Goal: Information Seeking & Learning: Learn about a topic

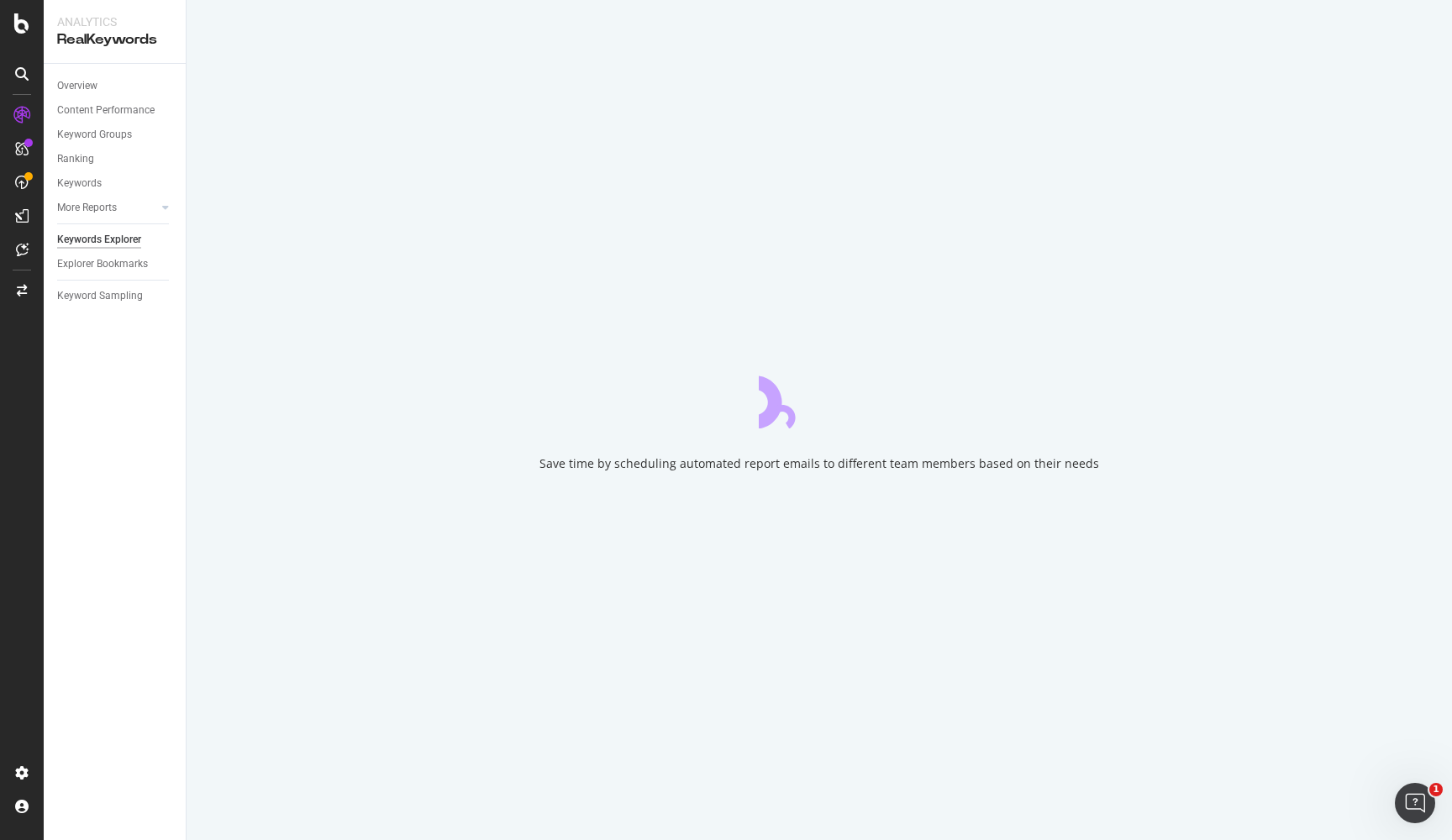
click at [116, 237] on div "Keywords Explorer" at bounding box center [99, 240] width 84 height 18
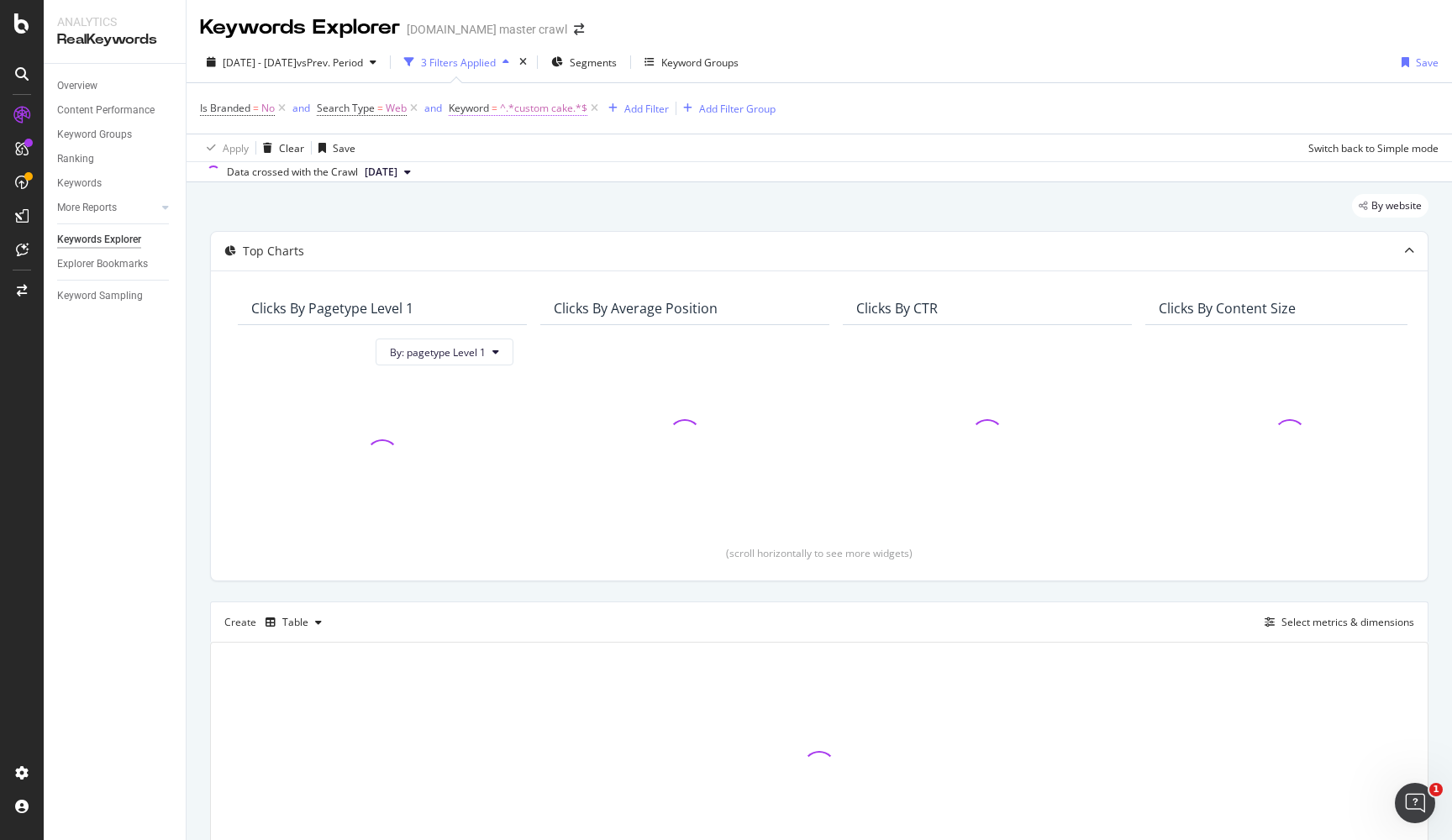
click at [569, 105] on span "^.*custom cake.*$" at bounding box center [544, 108] width 88 height 23
click at [547, 173] on input "custom cake" at bounding box center [543, 178] width 158 height 27
type input "breakfast bar"
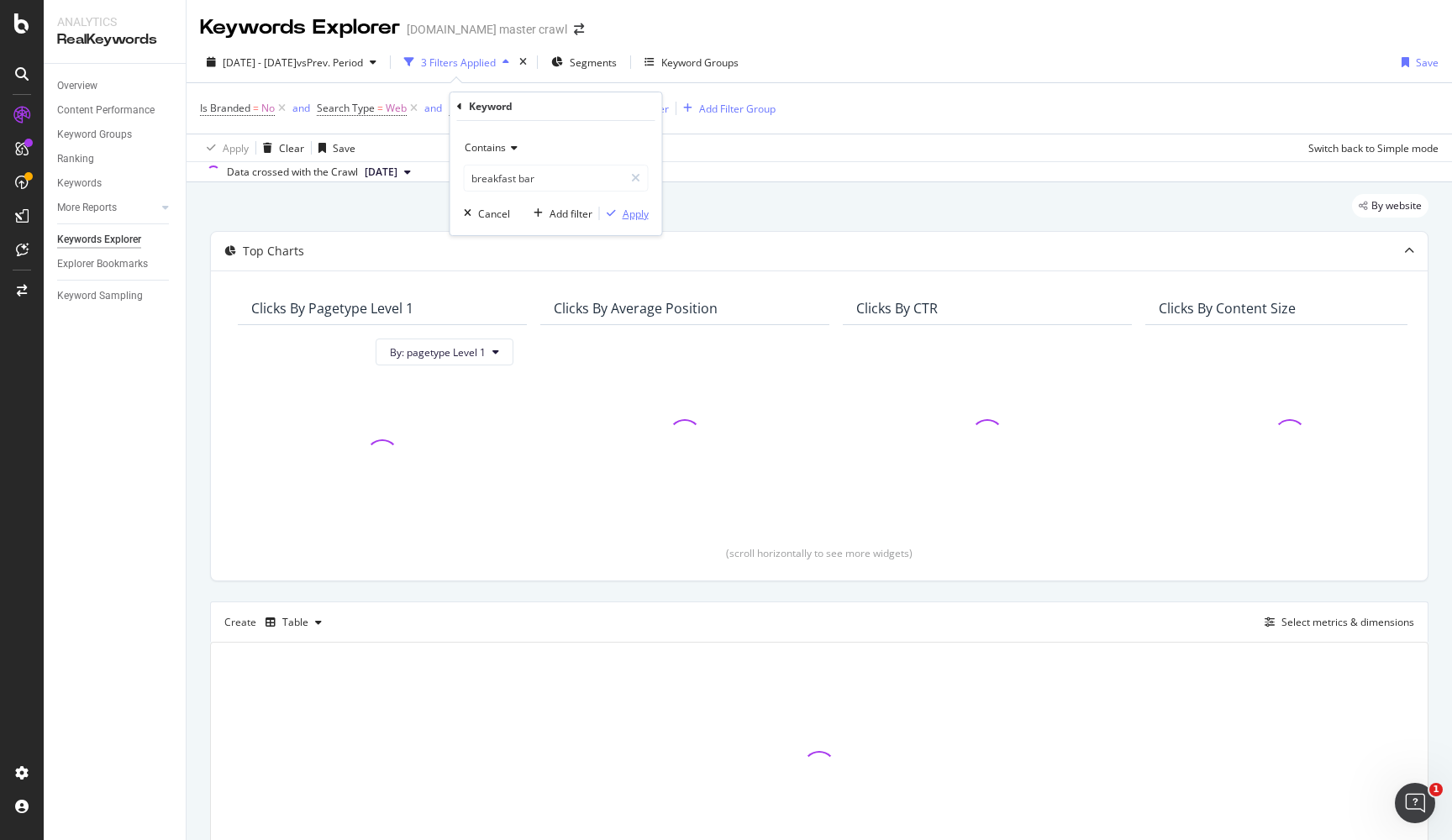
click at [641, 208] on div "Apply" at bounding box center [635, 214] width 26 height 14
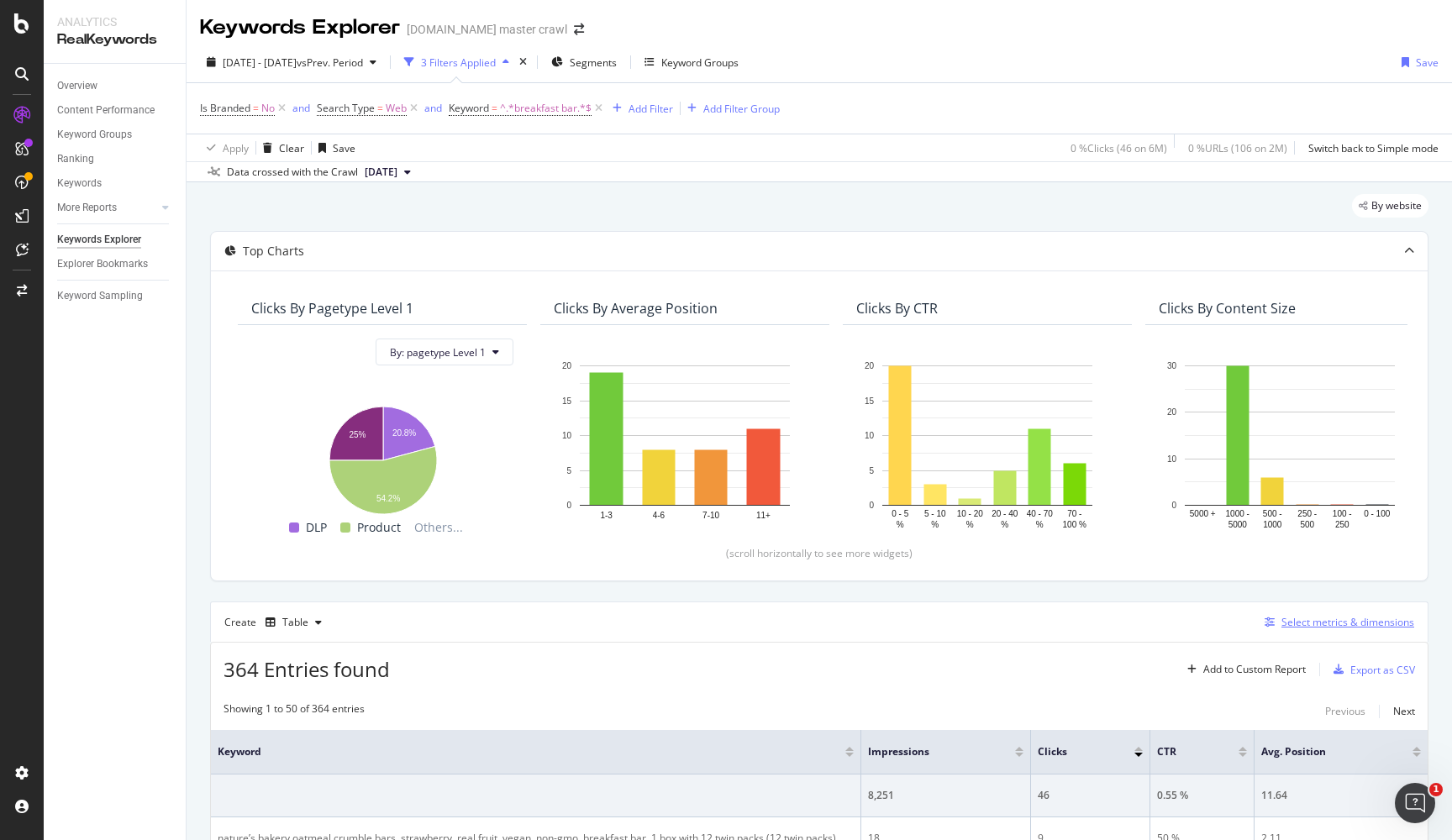
click at [1350, 615] on div "Select metrics & dimensions" at bounding box center [1347, 622] width 132 height 14
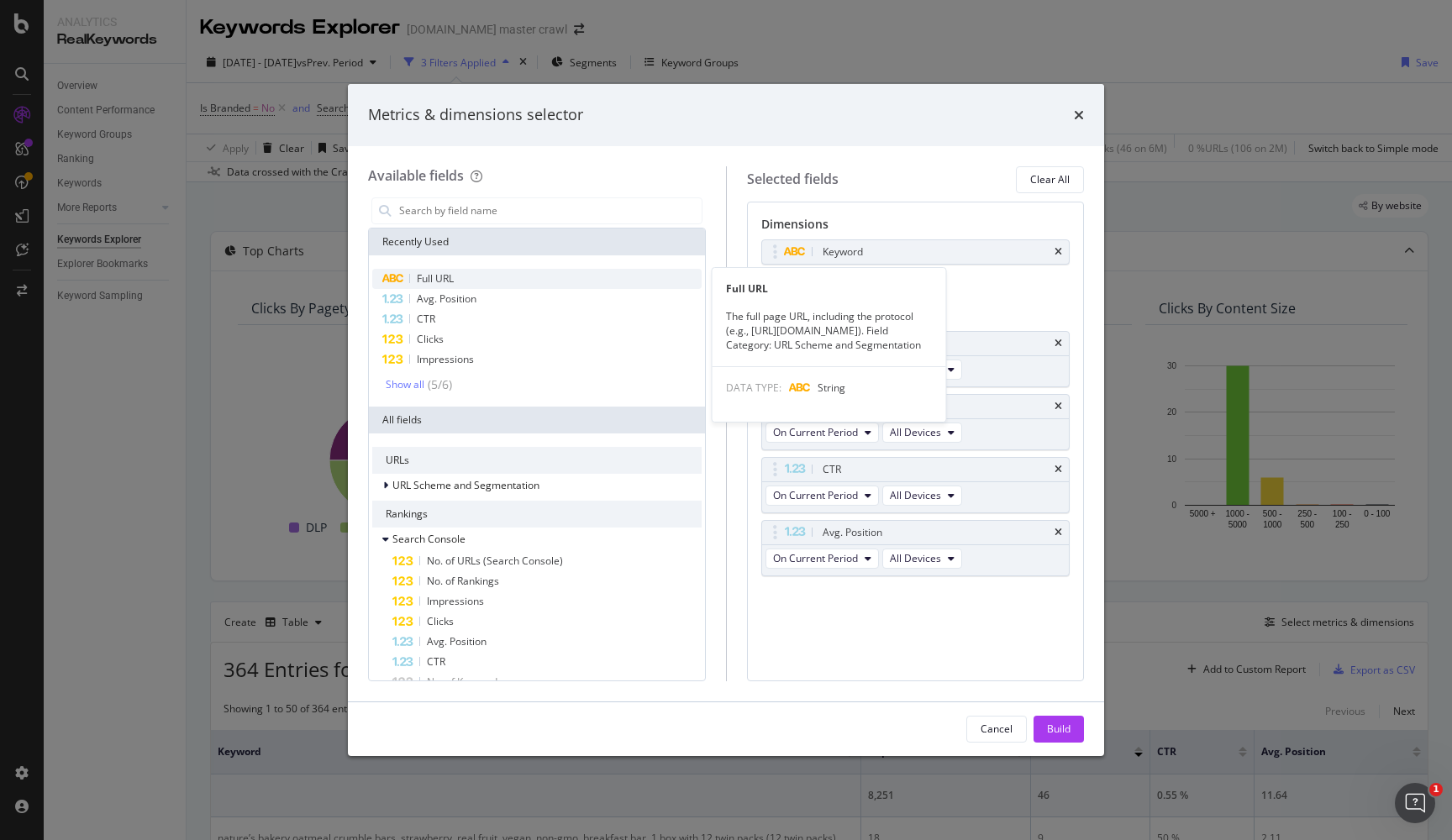
click at [444, 274] on span "Full URL" at bounding box center [435, 278] width 37 height 14
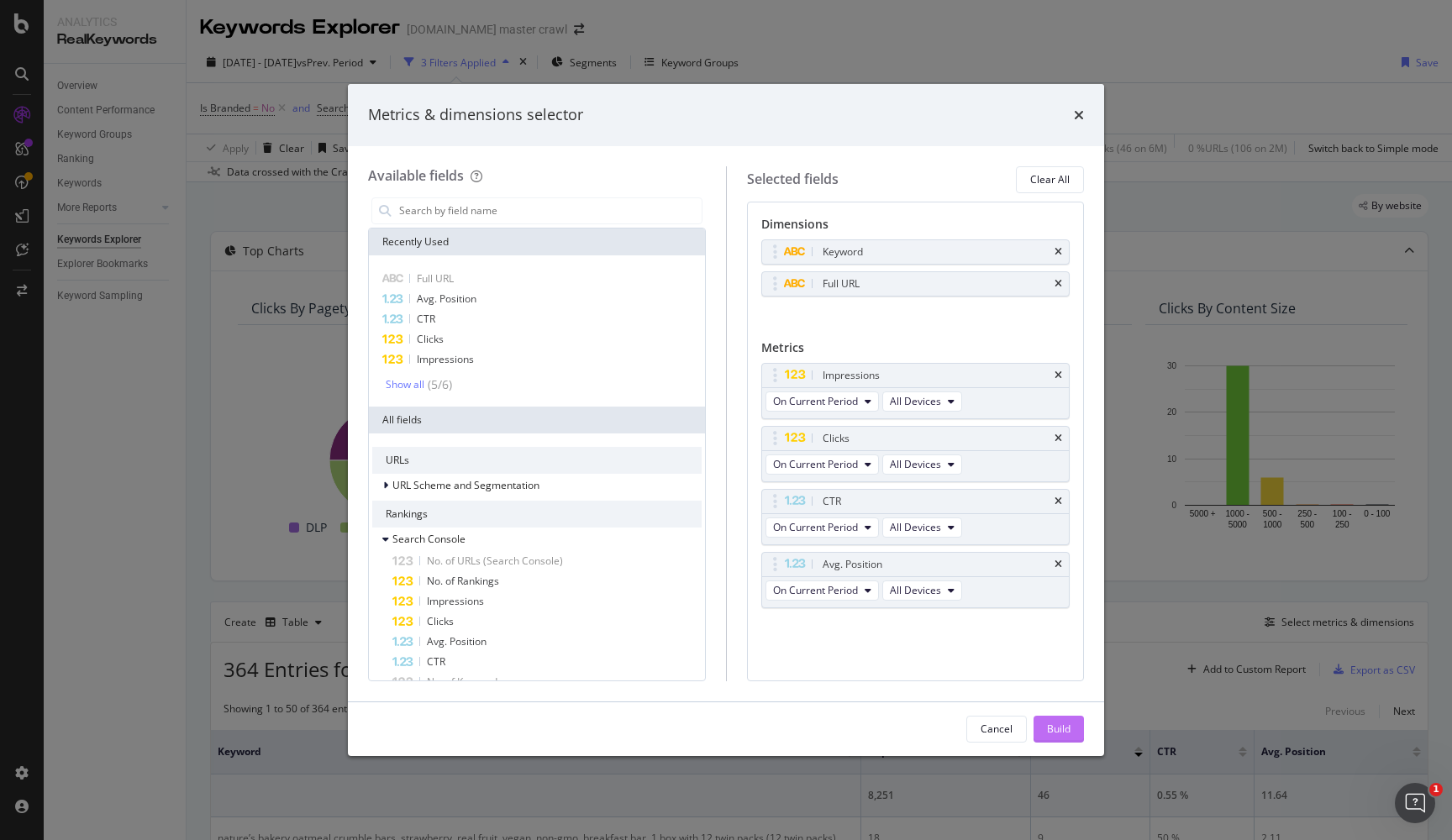
click at [1065, 733] on div "Build" at bounding box center [1058, 729] width 23 height 14
